Goal: Transaction & Acquisition: Purchase product/service

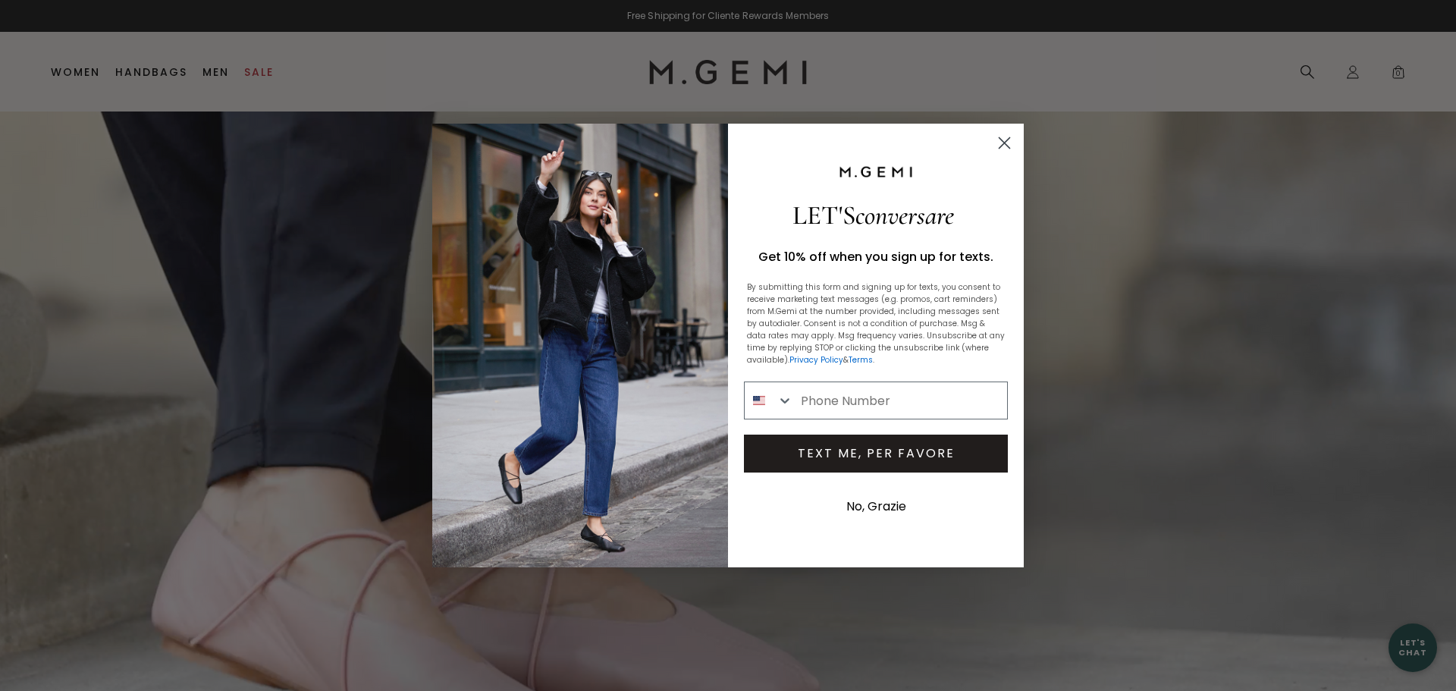
click at [1008, 143] on circle "Close dialog" at bounding box center [1004, 142] width 25 height 25
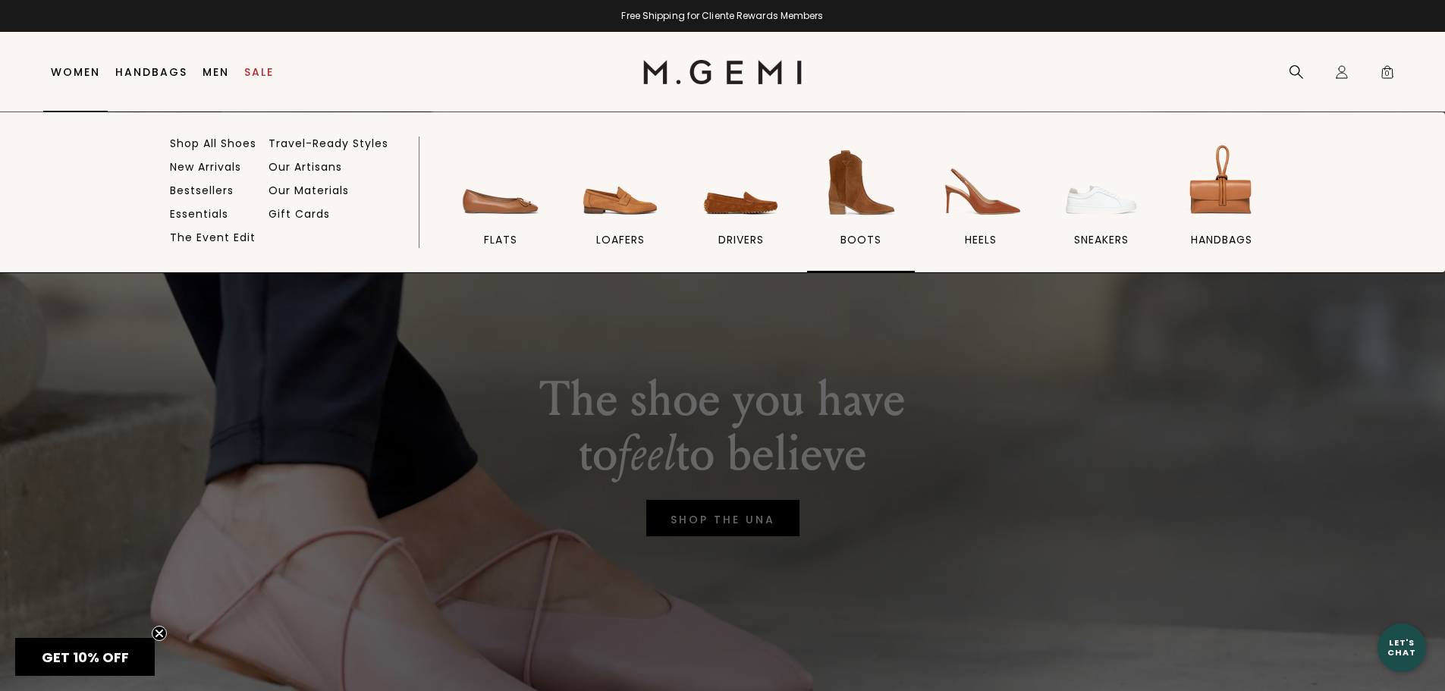
click at [857, 202] on img at bounding box center [860, 182] width 85 height 85
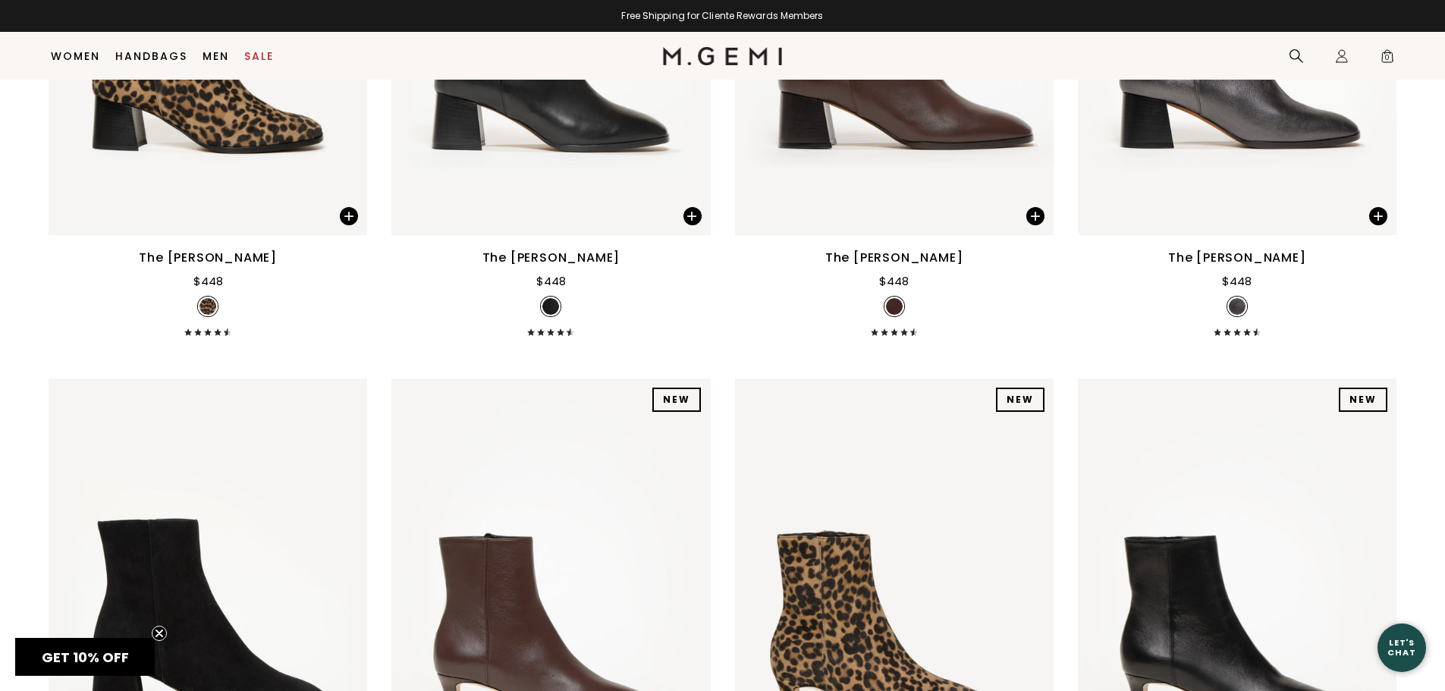
scroll to position [1334, 0]
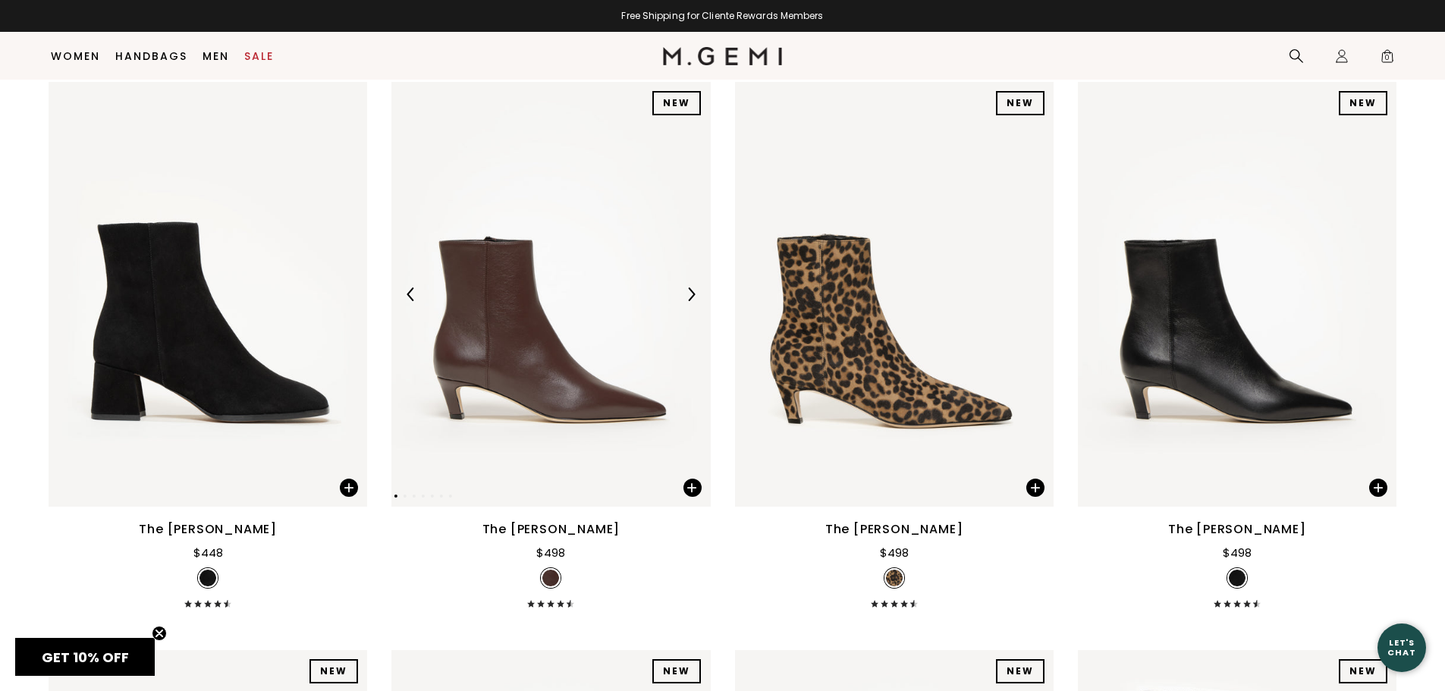
click at [693, 297] on img at bounding box center [691, 294] width 14 height 14
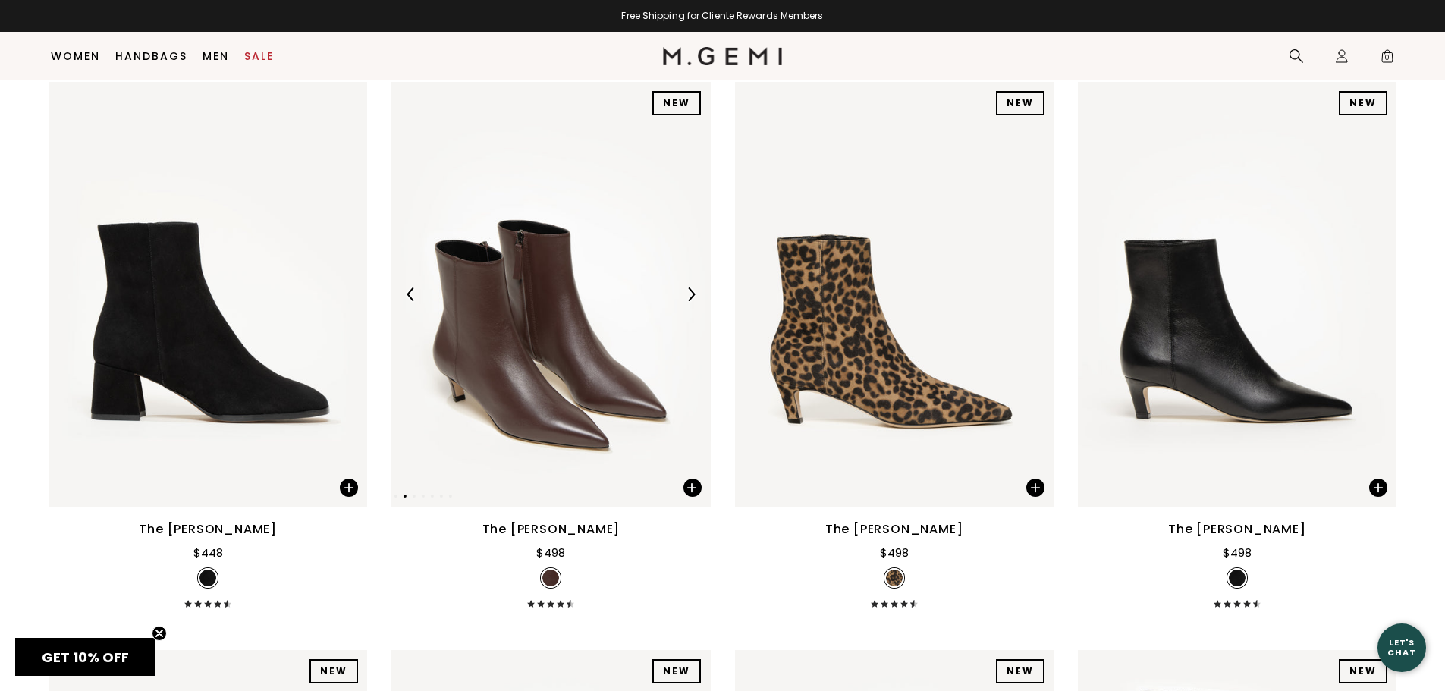
click at [693, 297] on img at bounding box center [691, 294] width 14 height 14
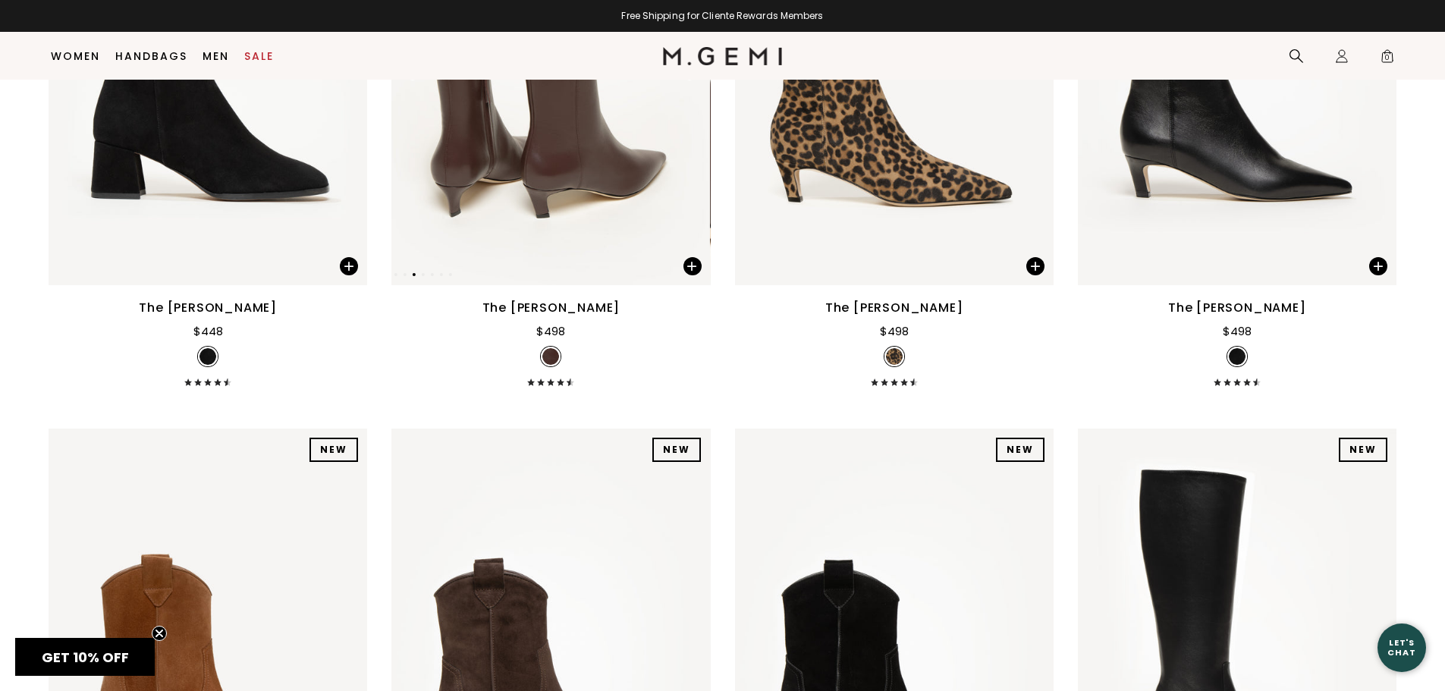
scroll to position [1789, 0]
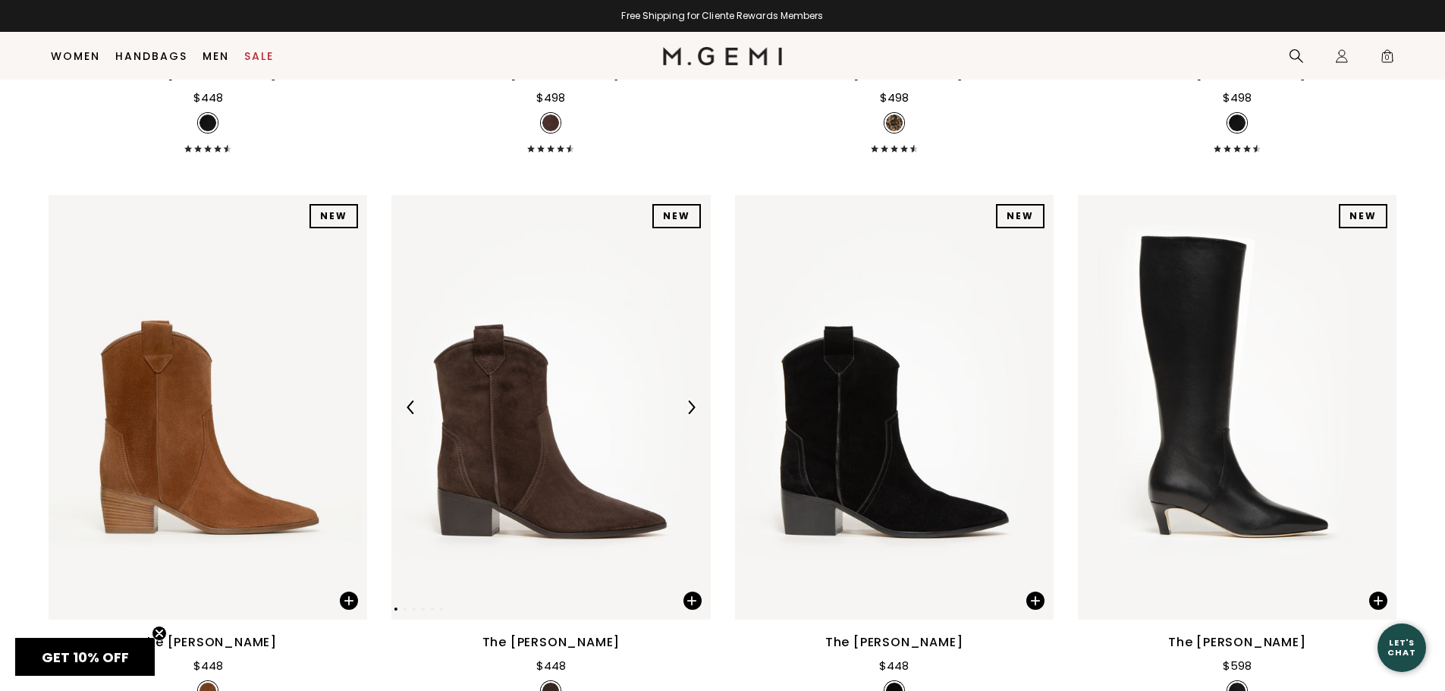
click at [693, 393] on img at bounding box center [550, 407] width 319 height 425
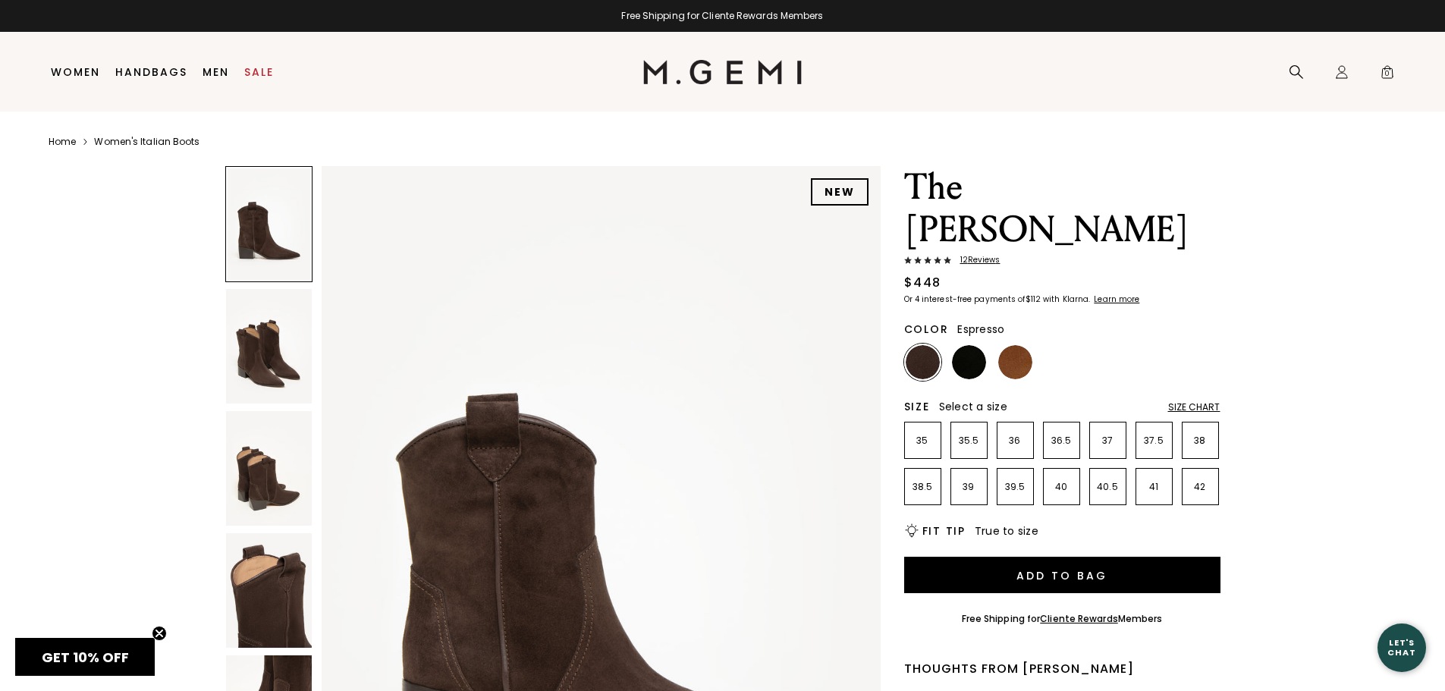
click at [295, 346] on img at bounding box center [269, 346] width 86 height 115
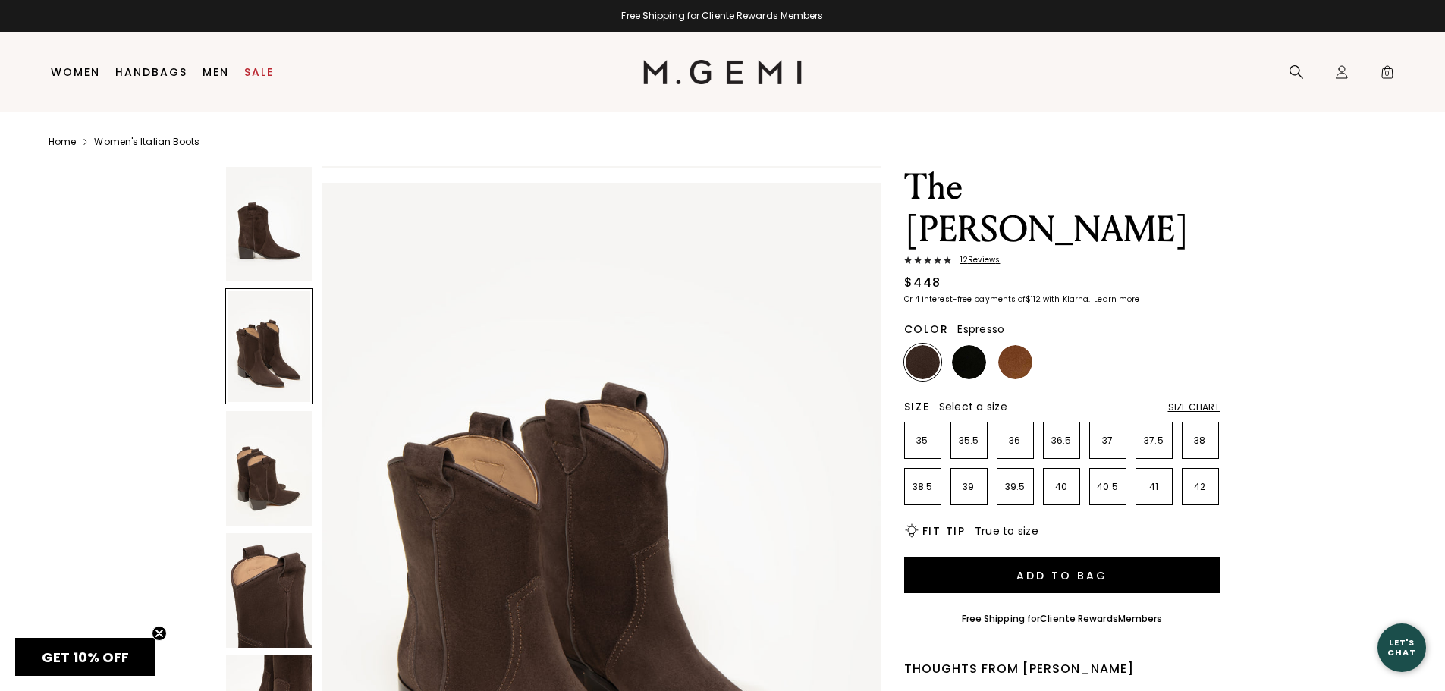
scroll to position [745, 0]
